Goal: Navigation & Orientation: Find specific page/section

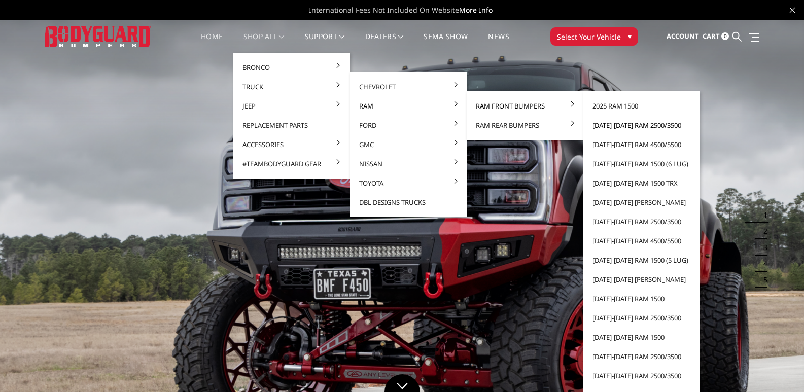
click at [634, 124] on link "[DATE]-[DATE] Ram 2500/3500" at bounding box center [642, 125] width 109 height 19
